Goal: Find specific page/section: Find specific page/section

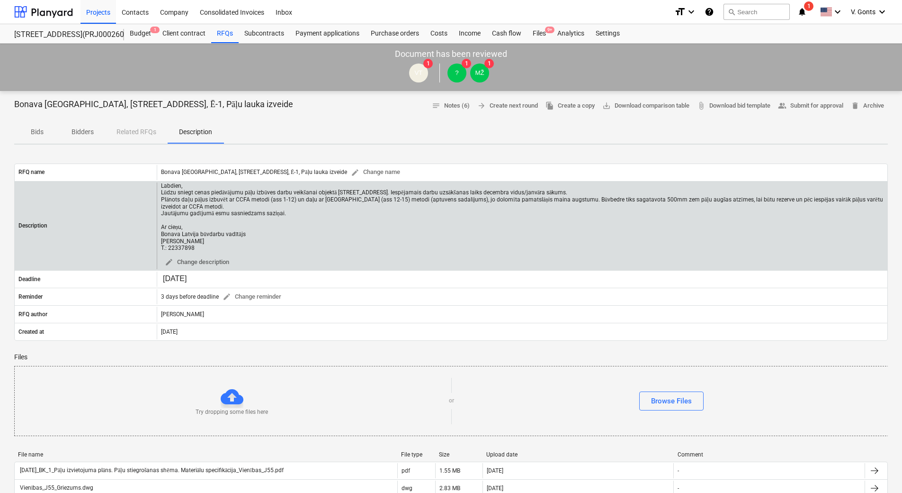
click at [216, 242] on div "Labdien, Lūdzu sniegt cenas piedāvājumu pāļu izbūves darbu veikšanai objektā [S…" at bounding box center [522, 216] width 723 height 69
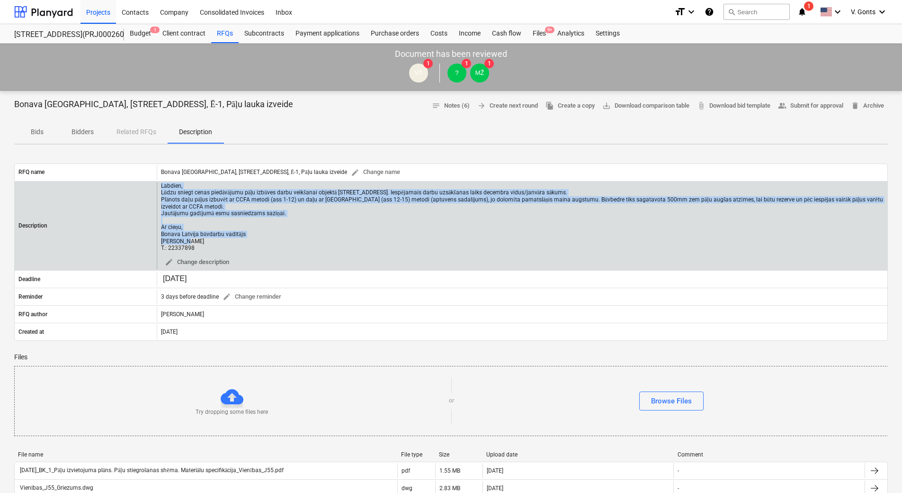
drag, startPoint x: 161, startPoint y: 188, endPoint x: 219, endPoint y: 240, distance: 77.8
click at [219, 240] on div "Labdien, Lūdzu sniegt cenas piedāvājumu pāļu izbūves darbu veikšanai objektā [S…" at bounding box center [522, 216] width 723 height 69
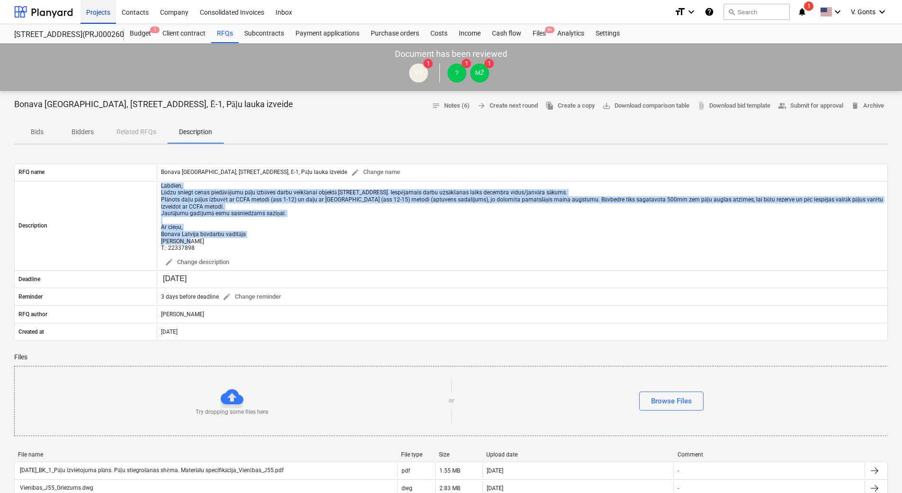
click at [97, 14] on div "Projects" at bounding box center [99, 12] width 36 height 24
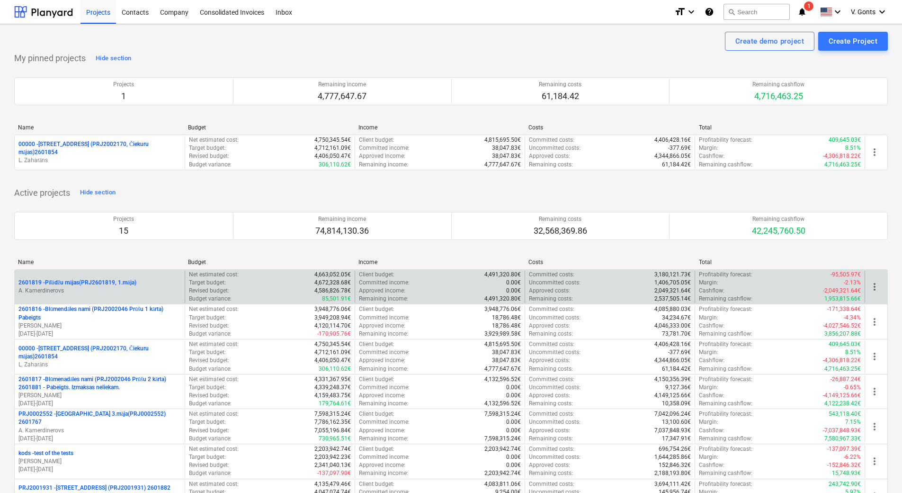
scroll to position [376, 0]
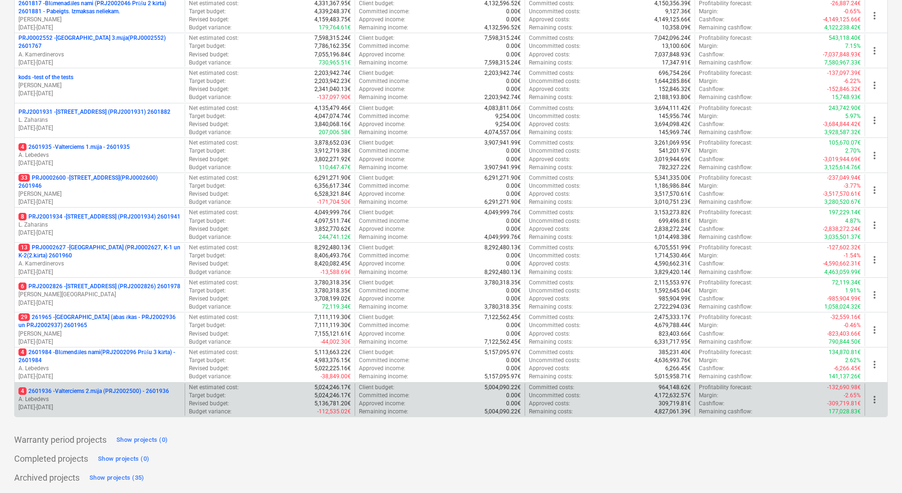
click at [116, 388] on p "4 2601936 - Valterciems 2.māja (PRJ2002500) - 2601936" at bounding box center [93, 391] width 151 height 8
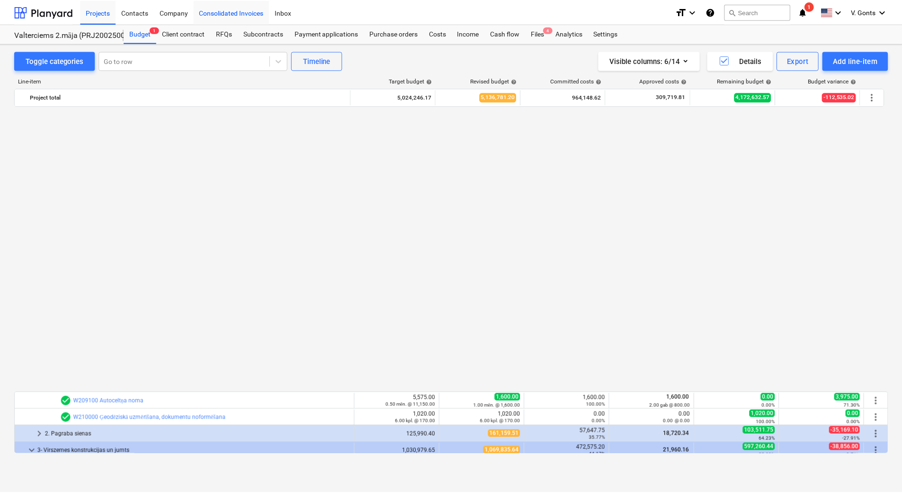
scroll to position [616, 0]
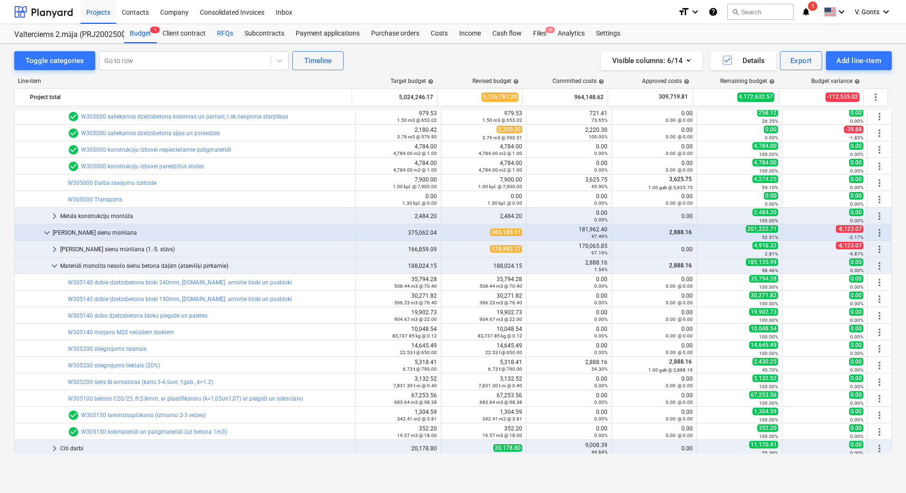
click at [231, 32] on div "RFQs" at bounding box center [224, 33] width 27 height 19
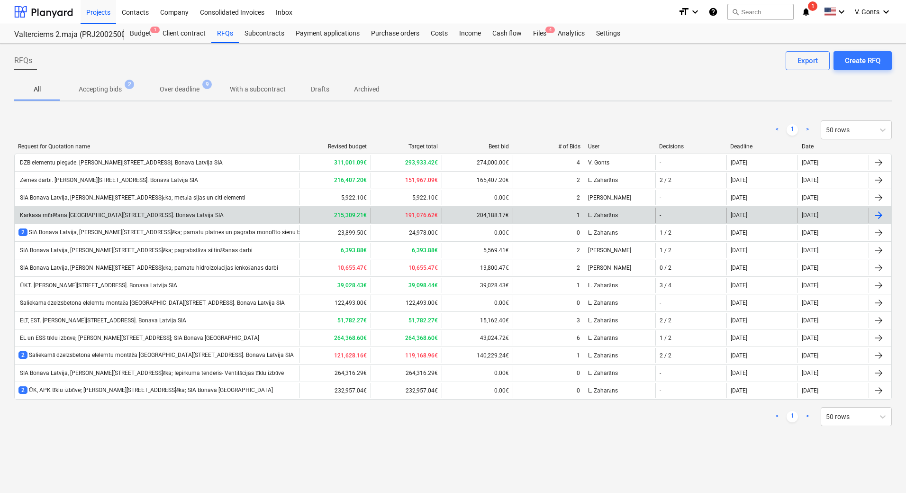
click at [131, 215] on div "Karkasa mūrēšana [GEOGRAPHIC_DATA][STREET_ADDRESS]. Bonava Latvija SIA" at bounding box center [120, 215] width 205 height 7
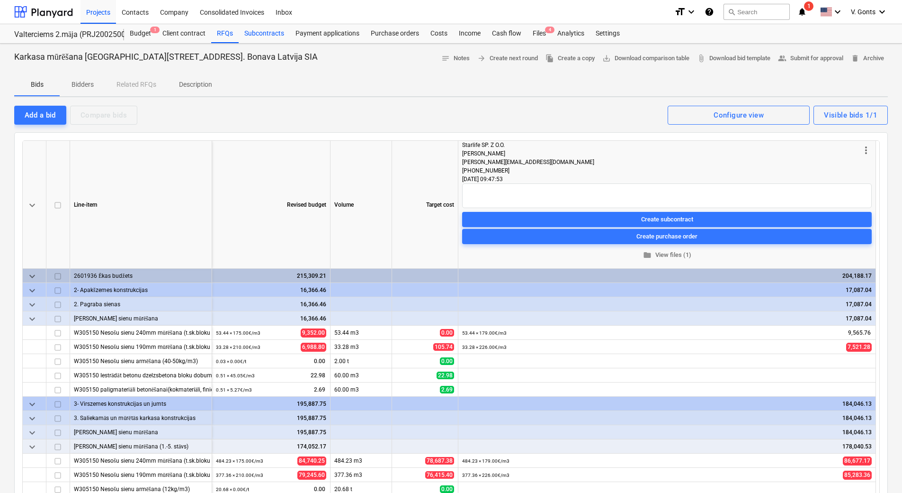
click at [256, 34] on div "Subcontracts" at bounding box center [264, 33] width 51 height 19
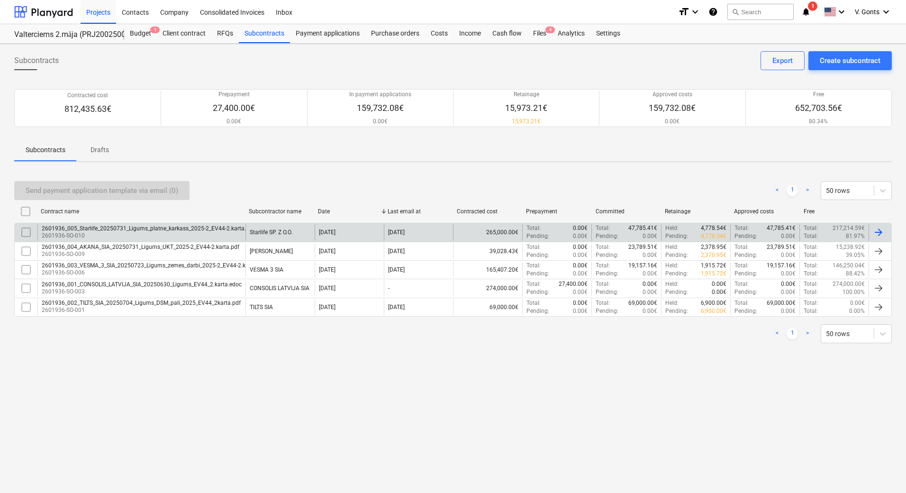
click at [192, 228] on div "2601936_005_Starlife_20250731_Ligums_platne_karkass_2025-2_EV44-2.karta.pdf" at bounding box center [148, 228] width 213 height 7
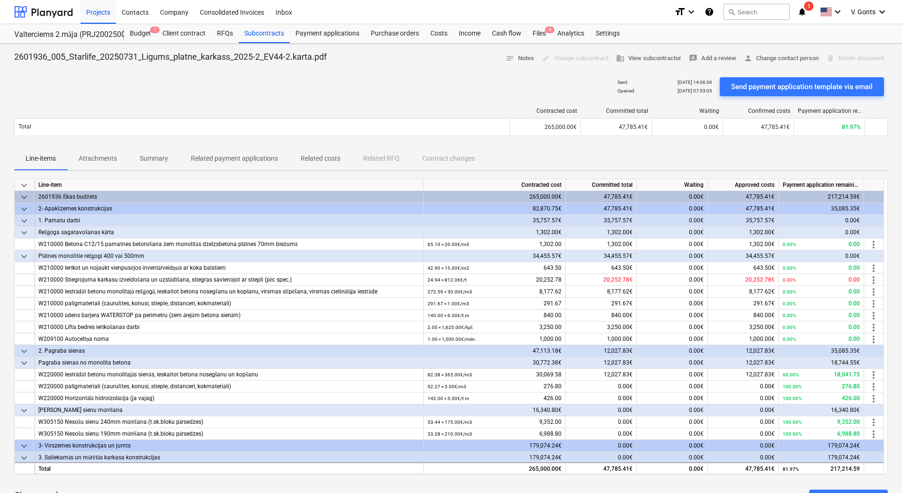
click at [89, 162] on p "Attachments" at bounding box center [98, 158] width 38 height 10
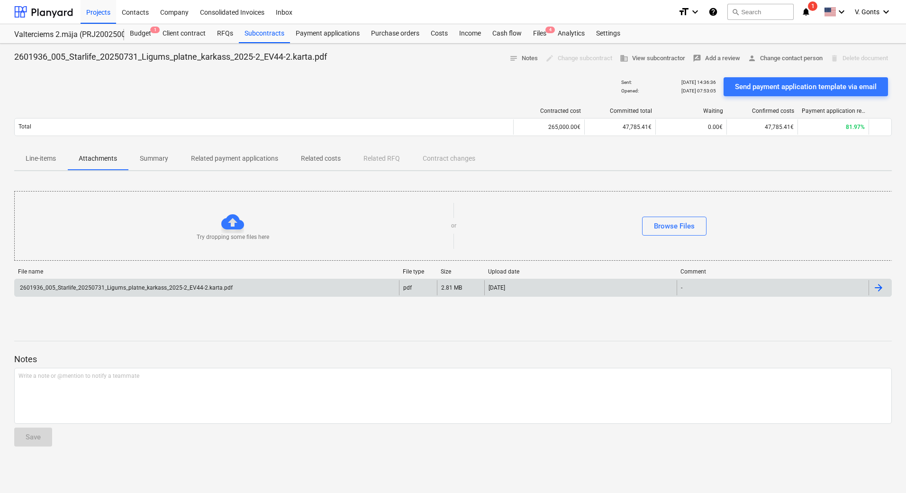
click at [162, 289] on div "2601936_005_Starlife_20250731_Ligums_platne_karkass_2025-2_EV44-2.karta.pdf" at bounding box center [125, 287] width 214 height 7
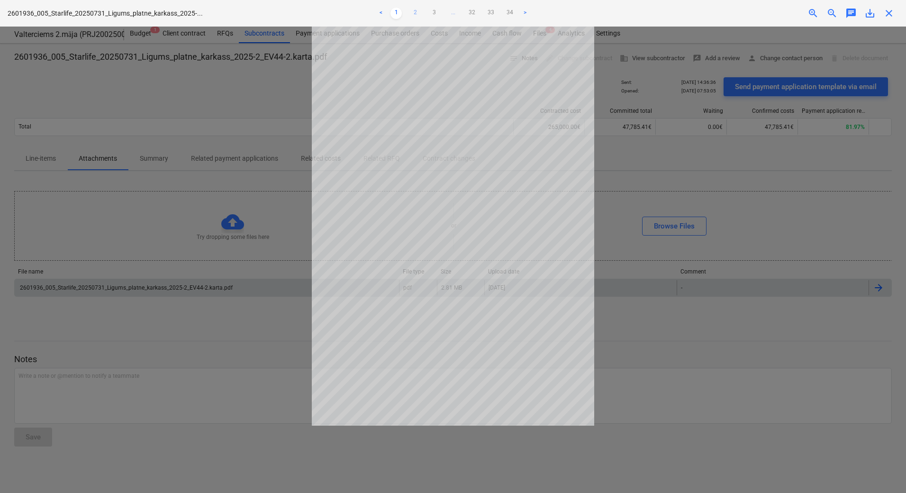
click at [415, 11] on link "2" at bounding box center [414, 13] width 11 height 11
click at [432, 12] on link "3" at bounding box center [433, 13] width 11 height 11
click at [444, 12] on link "4" at bounding box center [443, 13] width 11 height 11
click at [546, 12] on link ">" at bounding box center [543, 13] width 11 height 11
click at [813, 11] on div "Project fetching failed" at bounding box center [773, 10] width 256 height 20
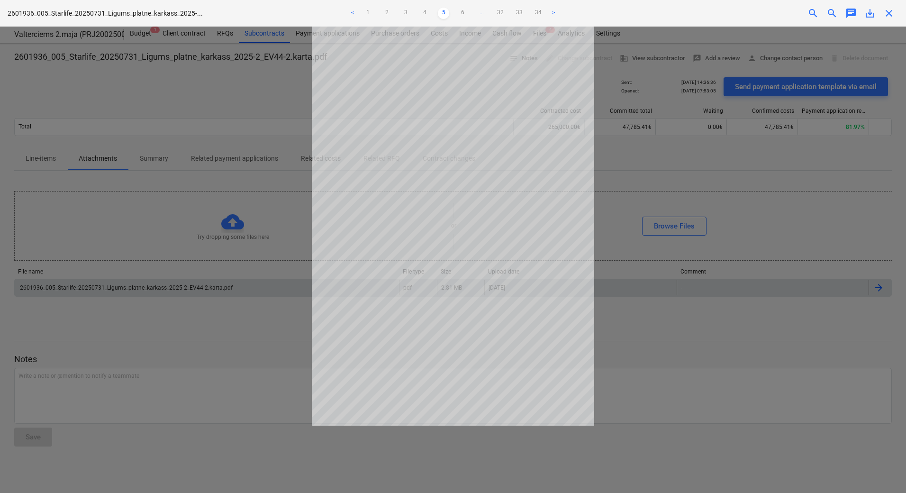
click at [813, 11] on div "Project fetching failed" at bounding box center [773, 10] width 256 height 20
drag, startPoint x: 813, startPoint y: 11, endPoint x: 806, endPoint y: 14, distance: 7.2
click at [806, 14] on div "Project fetching failed" at bounding box center [773, 10] width 256 height 20
click at [870, 16] on div "Project fetching failed" at bounding box center [773, 10] width 256 height 20
